Goal: Task Accomplishment & Management: Manage account settings

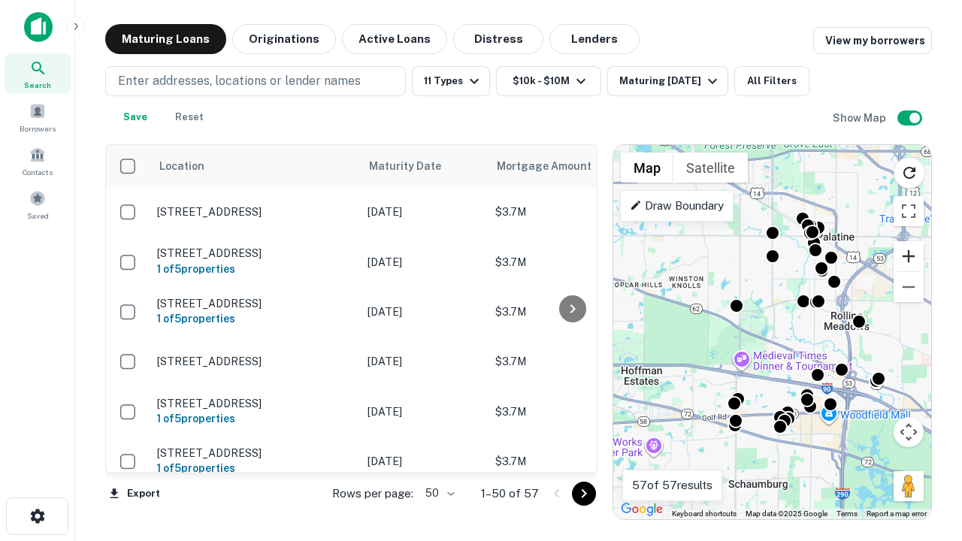
click at [908, 256] on button "Zoom in" at bounding box center [908, 256] width 30 height 30
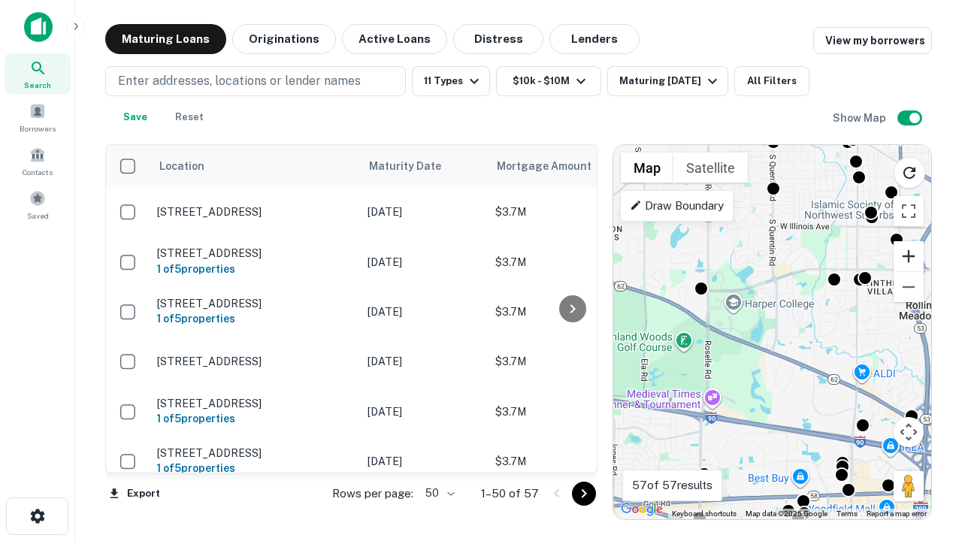
click at [908, 256] on button "Zoom in" at bounding box center [908, 256] width 30 height 30
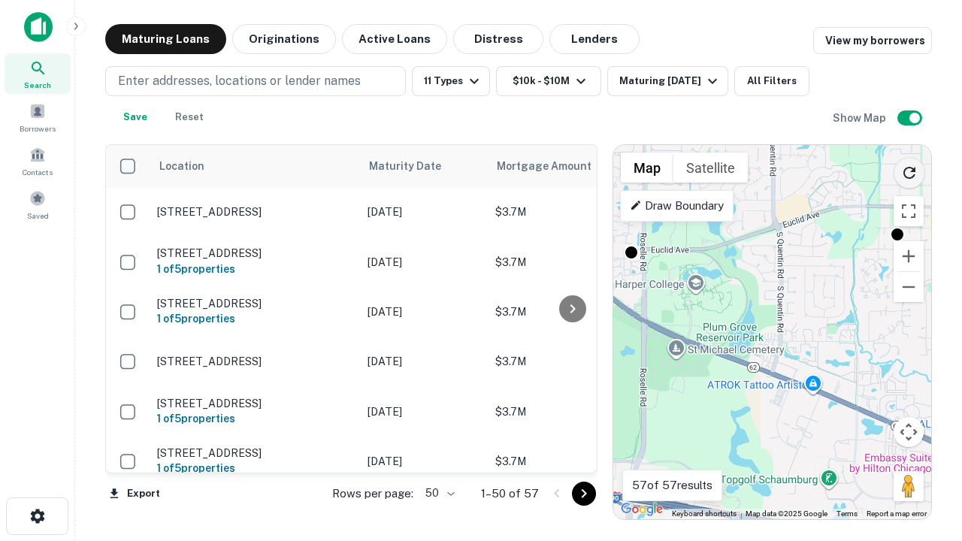
click at [909, 170] on icon "Reload search area" at bounding box center [909, 173] width 18 height 18
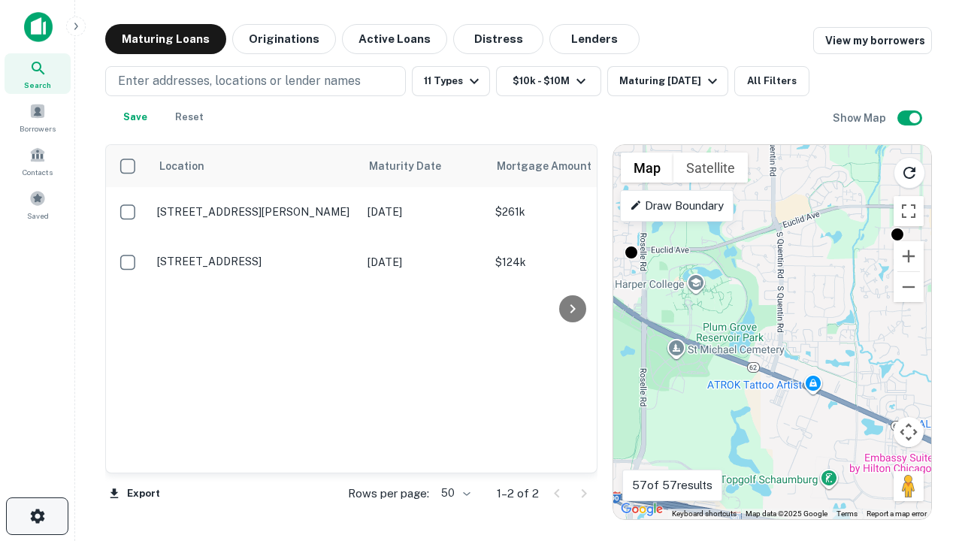
click at [37, 516] on icon "button" at bounding box center [38, 516] width 18 height 18
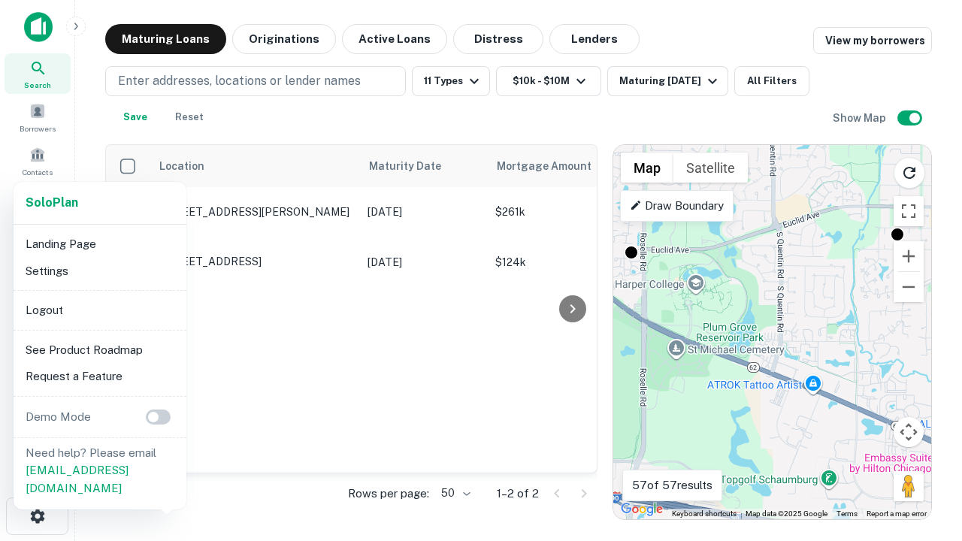
click at [99, 309] on li "Logout" at bounding box center [100, 310] width 161 height 27
